Goal: Transaction & Acquisition: Obtain resource

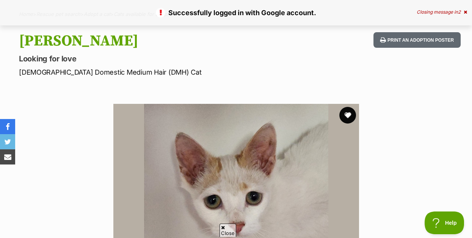
click at [346, 122] on button "favourite" at bounding box center [347, 115] width 17 height 17
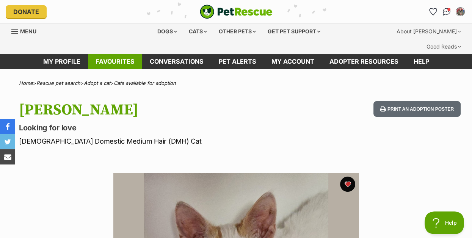
click at [125, 68] on link "Favourites" at bounding box center [115, 61] width 54 height 15
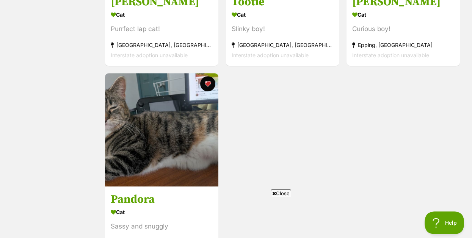
scroll to position [758, 0]
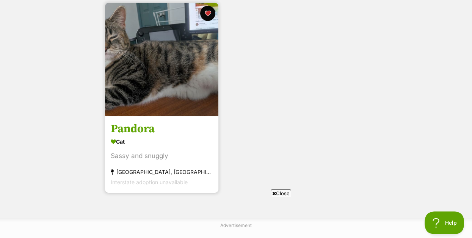
click at [143, 133] on h3 "Pandora" at bounding box center [162, 129] width 102 height 14
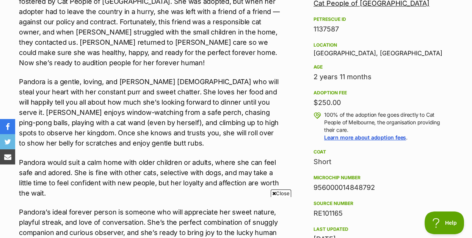
scroll to position [413, 0]
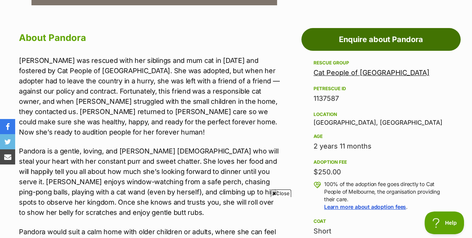
click at [401, 51] on link "Enquire about Pandora" at bounding box center [380, 39] width 159 height 23
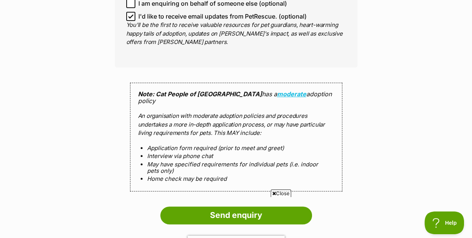
scroll to position [758, 0]
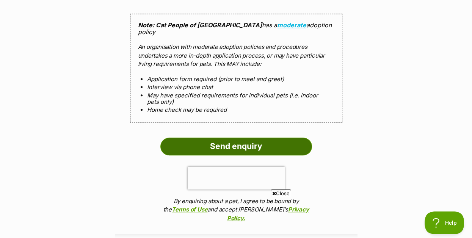
click at [241, 155] on input "Send enquiry" at bounding box center [236, 146] width 152 height 17
